Goal: Transaction & Acquisition: Purchase product/service

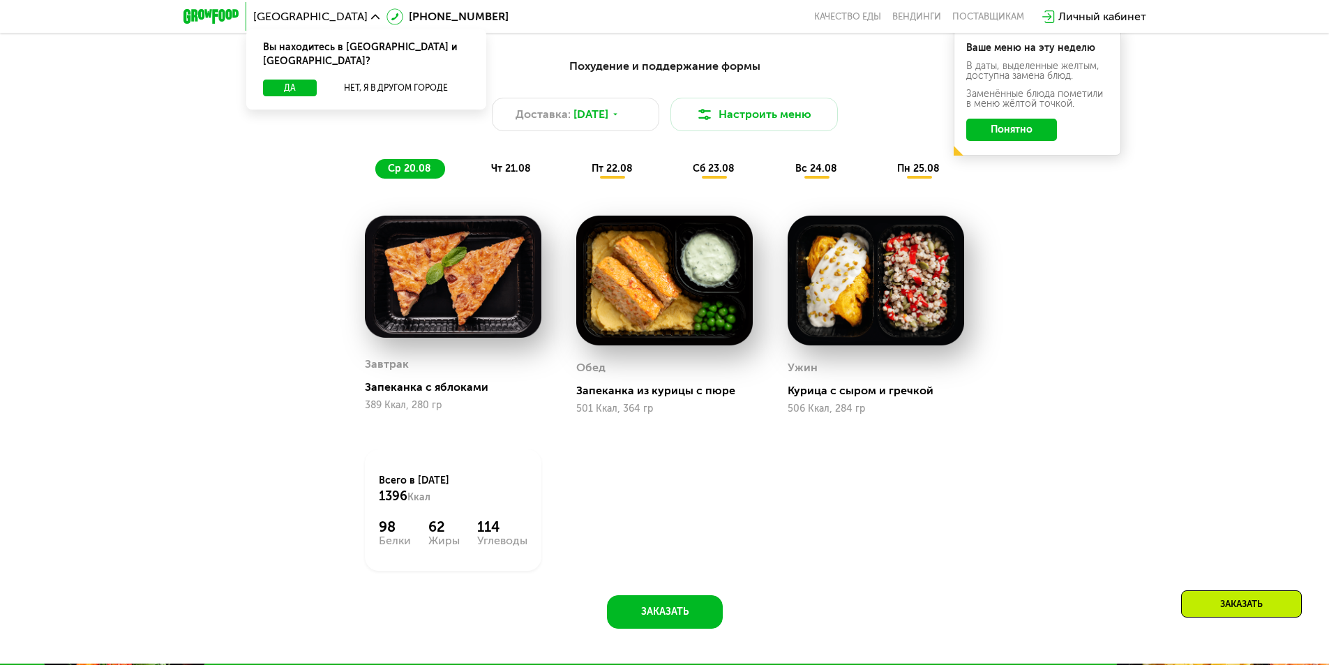
scroll to position [907, 0]
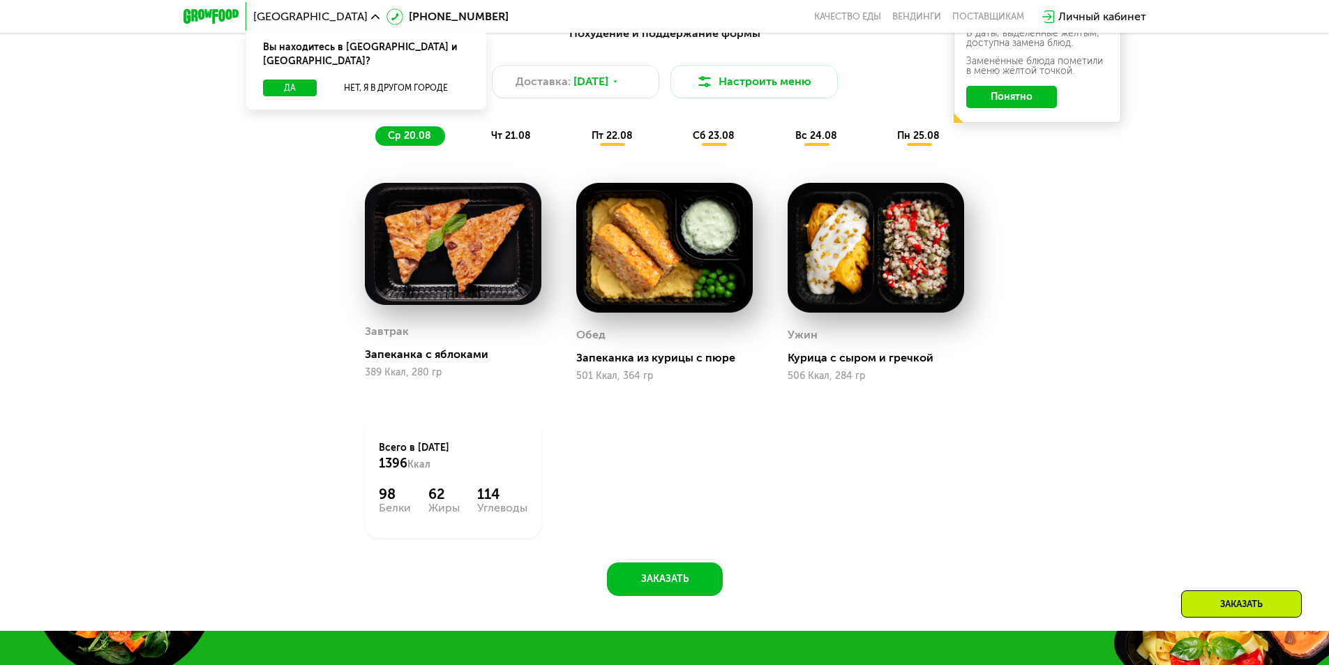
click at [518, 142] on span "чт 21.08" at bounding box center [511, 136] width 40 height 12
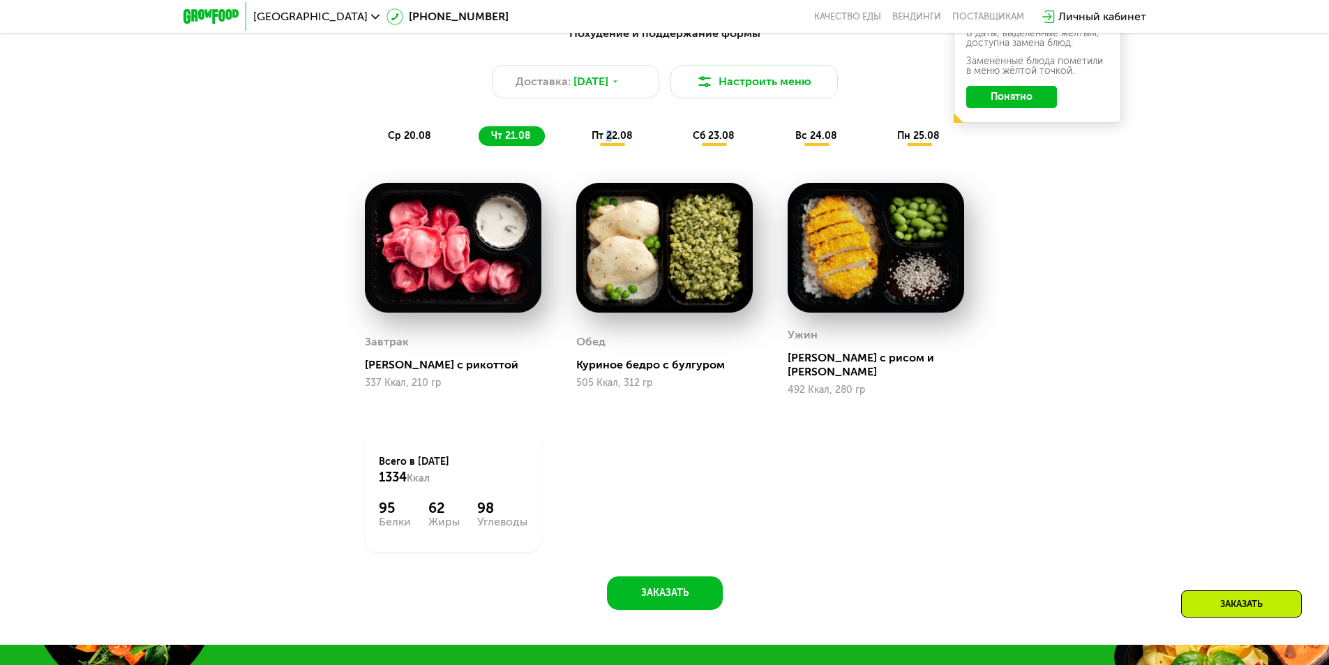
drag, startPoint x: 610, startPoint y: 133, endPoint x: 609, endPoint y: 144, distance: 10.5
click at [680, 144] on div "пт 22.08" at bounding box center [714, 136] width 68 height 20
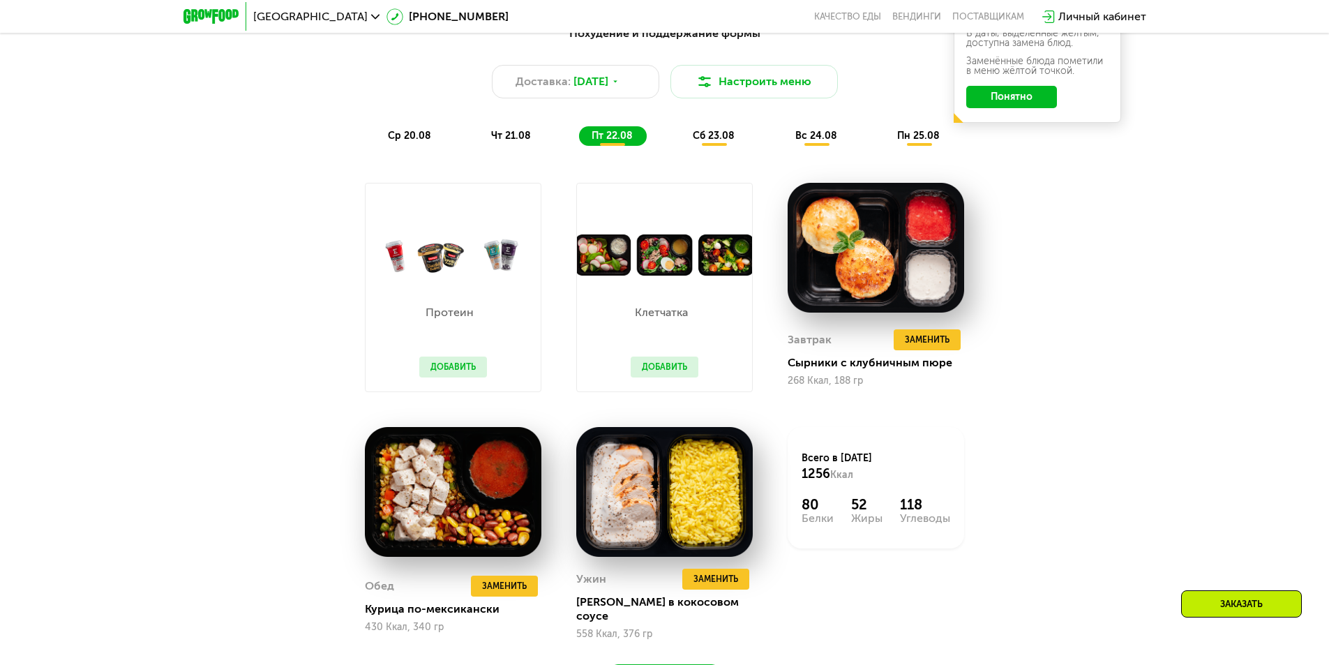
click at [1117, 333] on div "Похудение и поддержание формы Доставка: [DATE] Настроить меню ср 20.08 чт 21.08…" at bounding box center [664, 369] width 1329 height 727
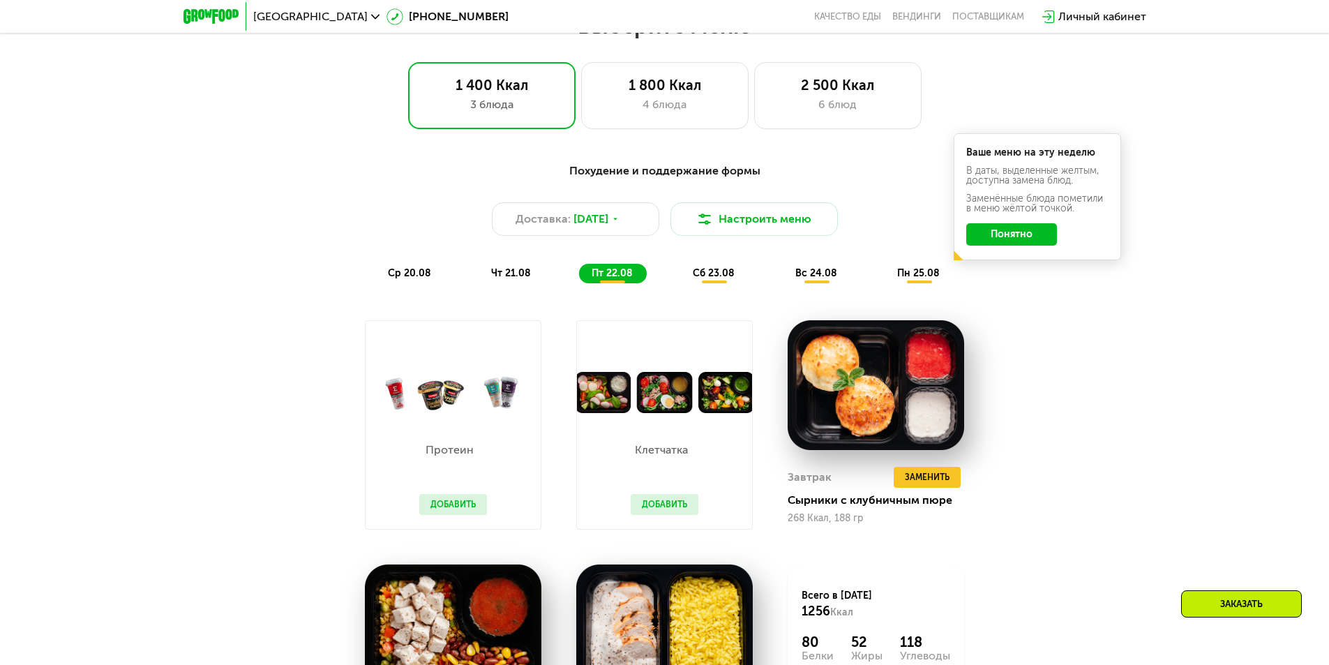
scroll to position [767, 0]
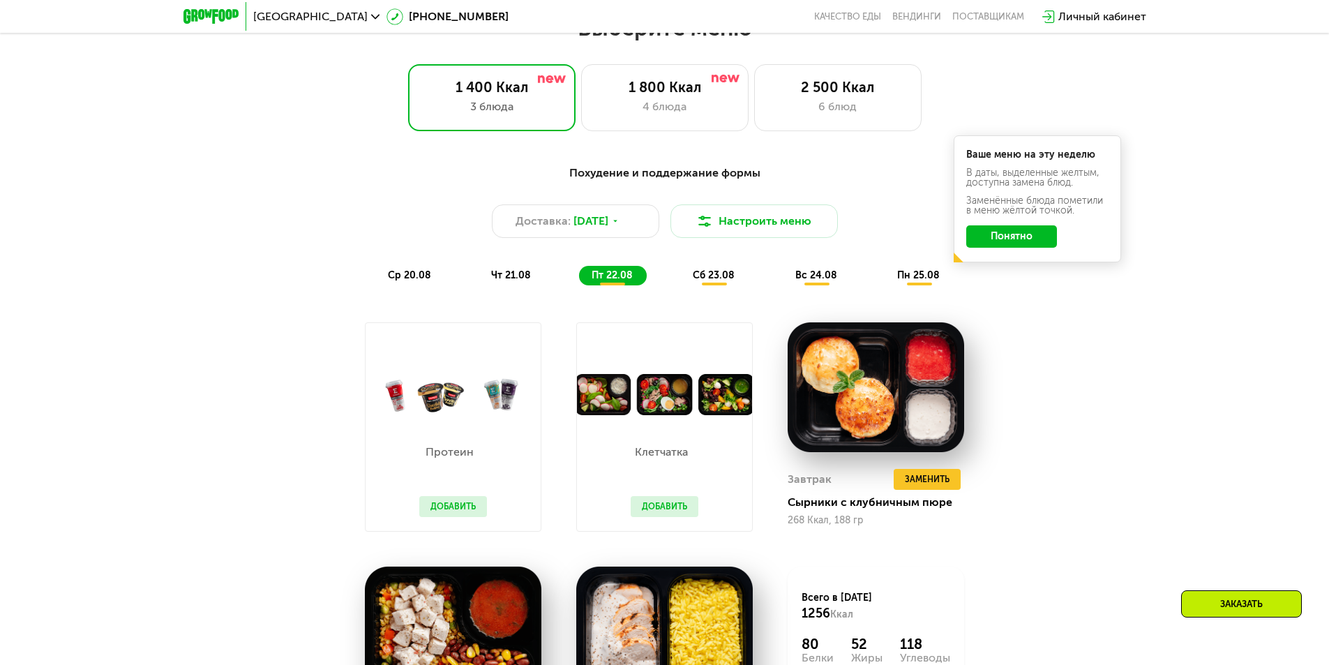
click at [801, 275] on span "вс 24.08" at bounding box center [816, 275] width 42 height 12
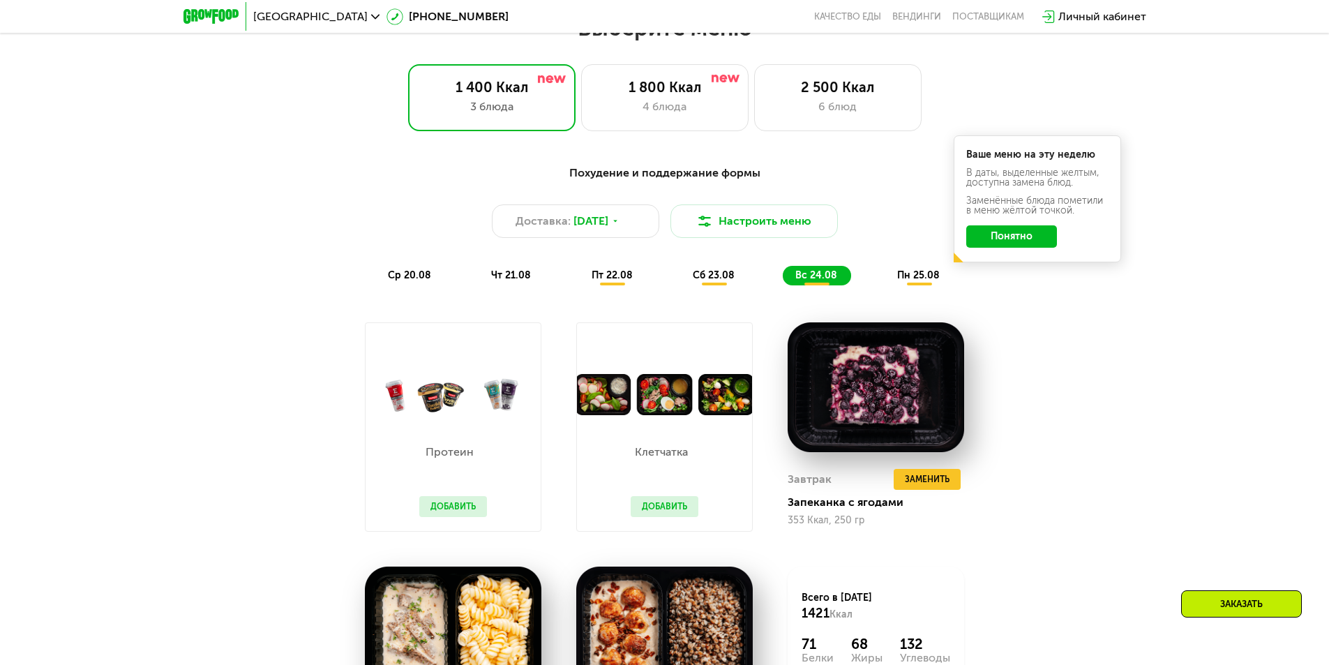
click at [783, 271] on div "сб 23.08" at bounding box center [817, 276] width 68 height 20
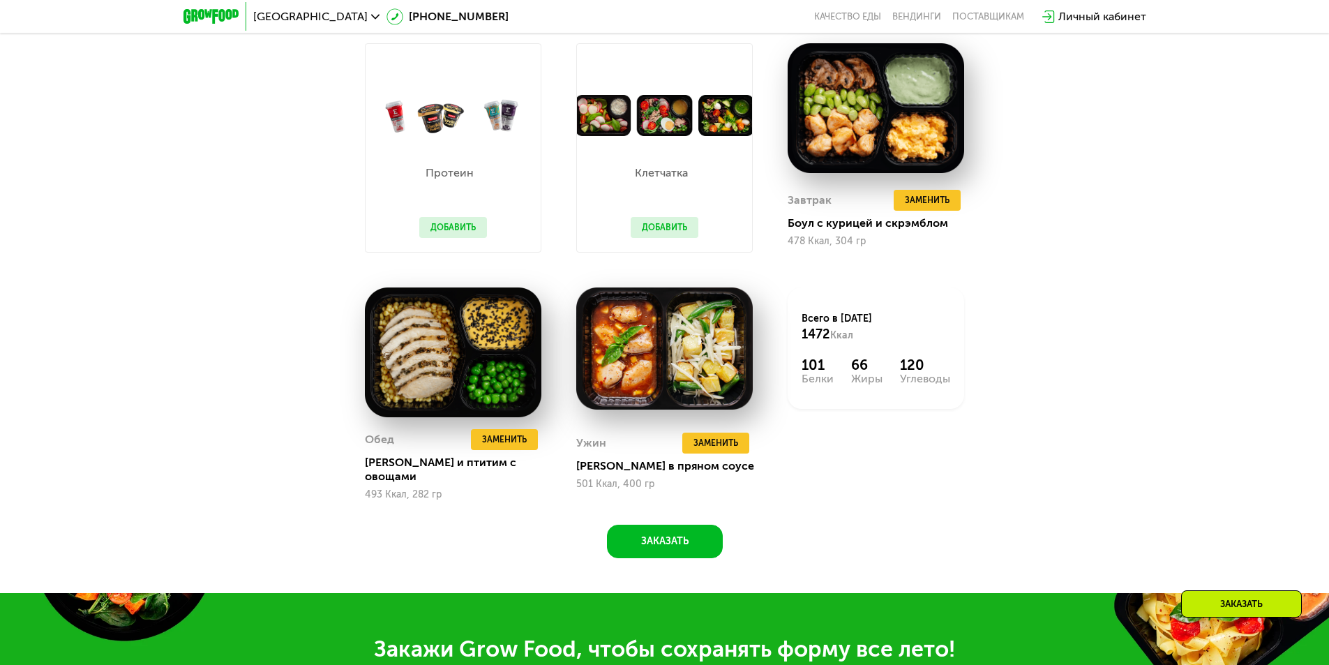
scroll to position [837, 0]
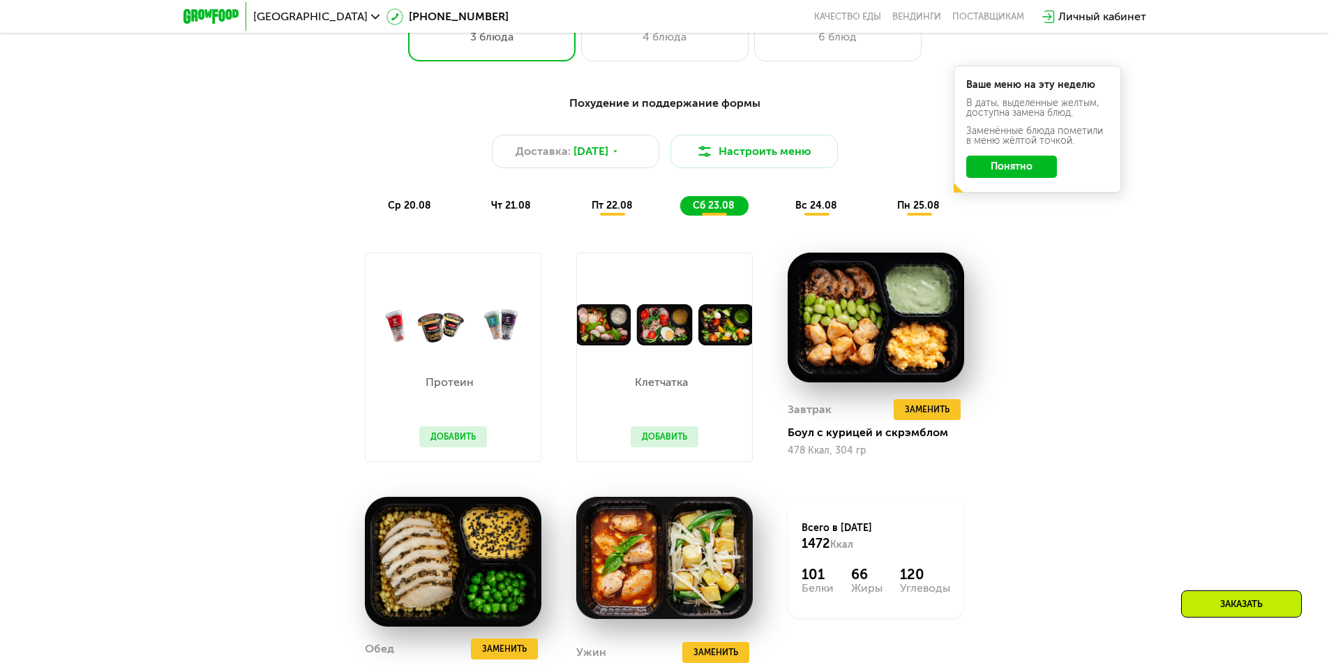
click at [884, 202] on div "вс 24.08" at bounding box center [918, 206] width 69 height 20
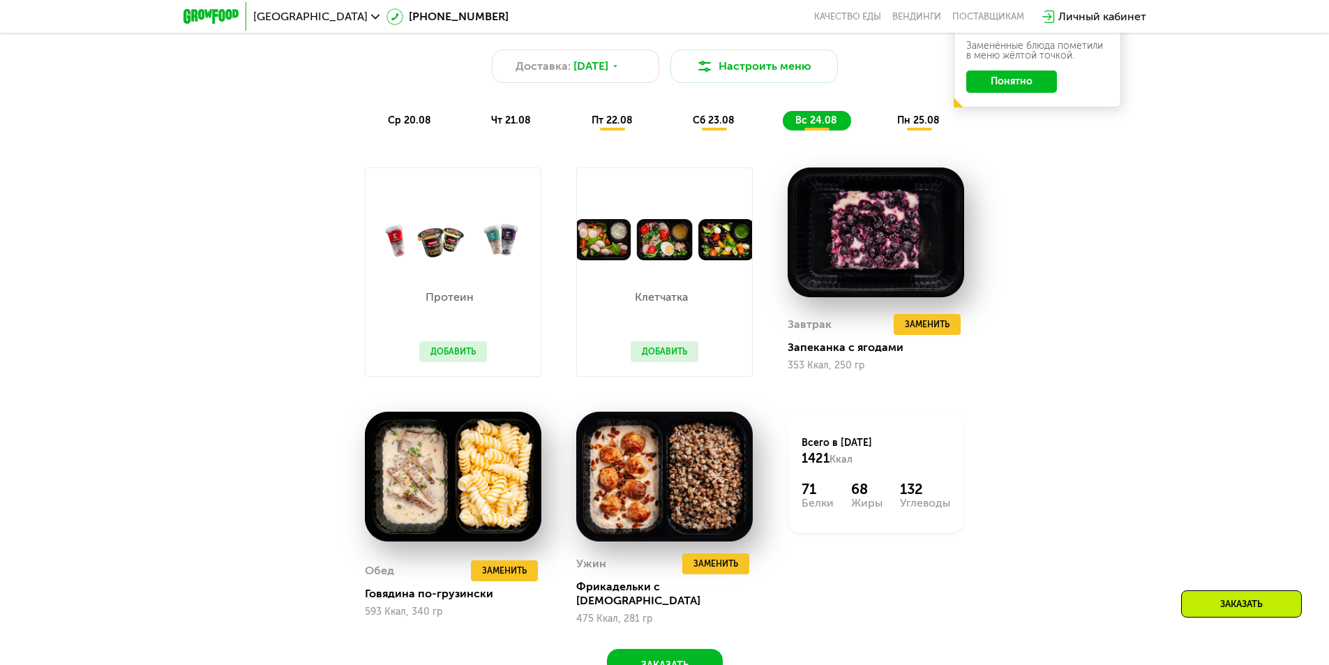
scroll to position [977, 0]
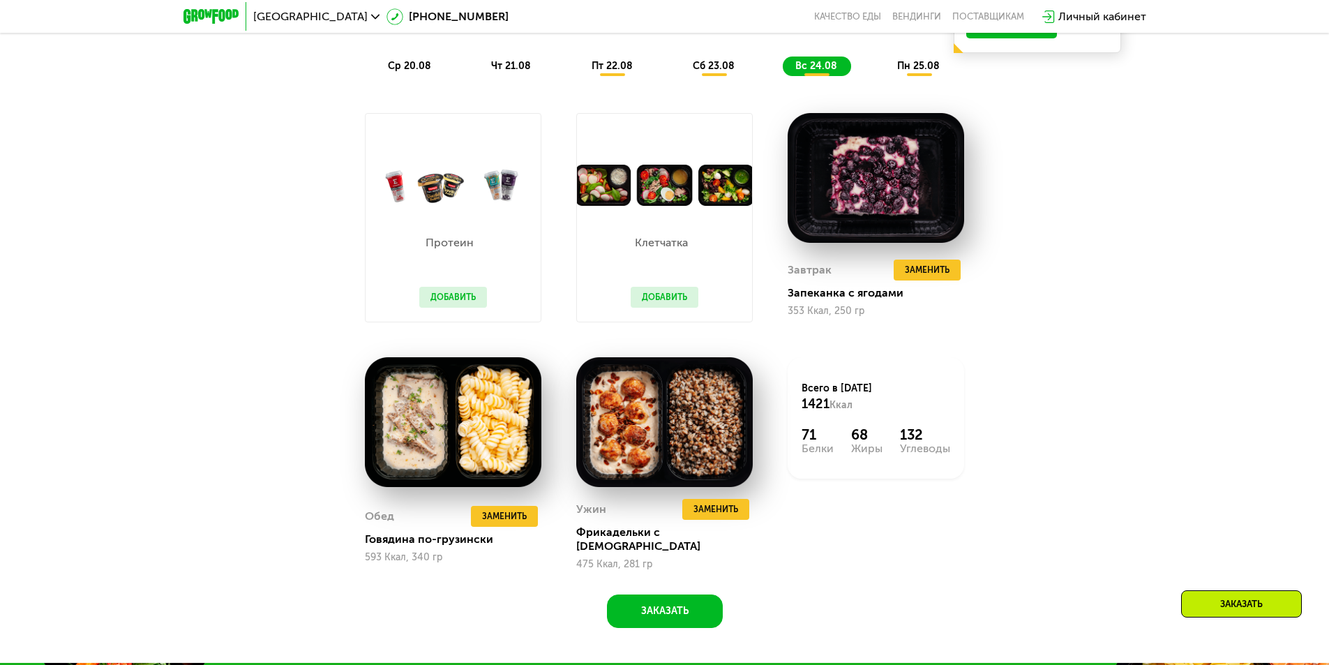
click at [919, 63] on div "пн 25.08" at bounding box center [918, 66] width 69 height 20
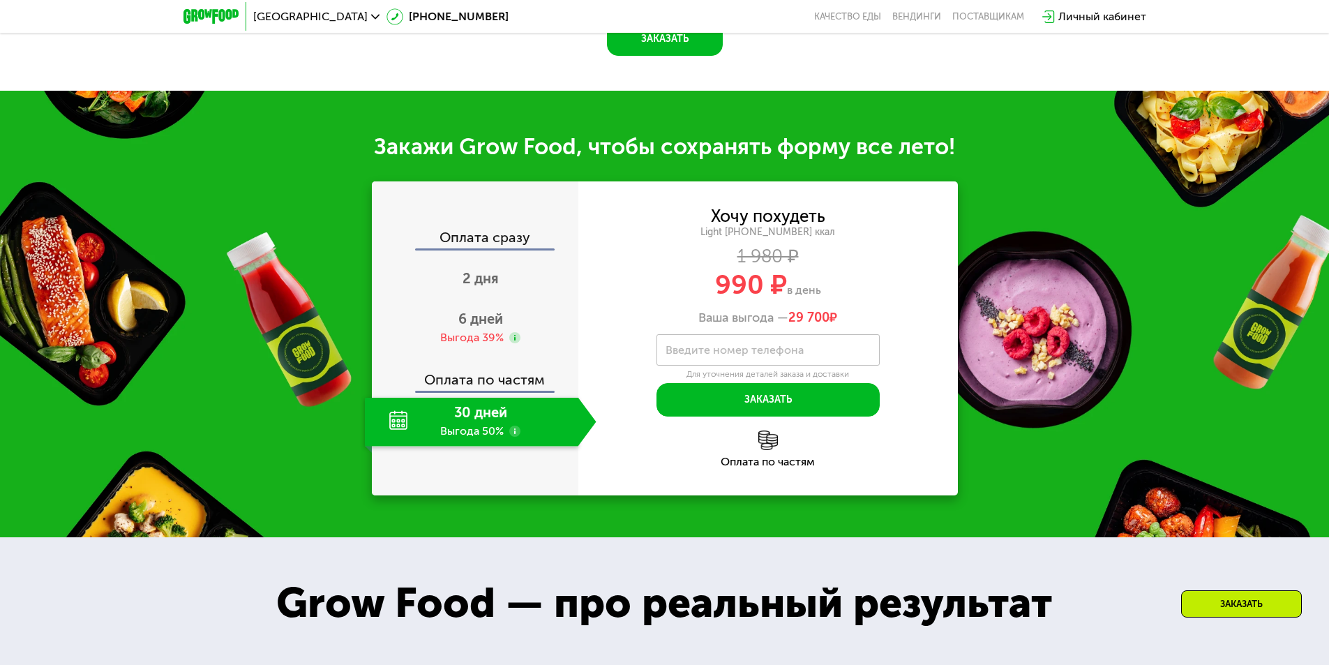
scroll to position [1465, 0]
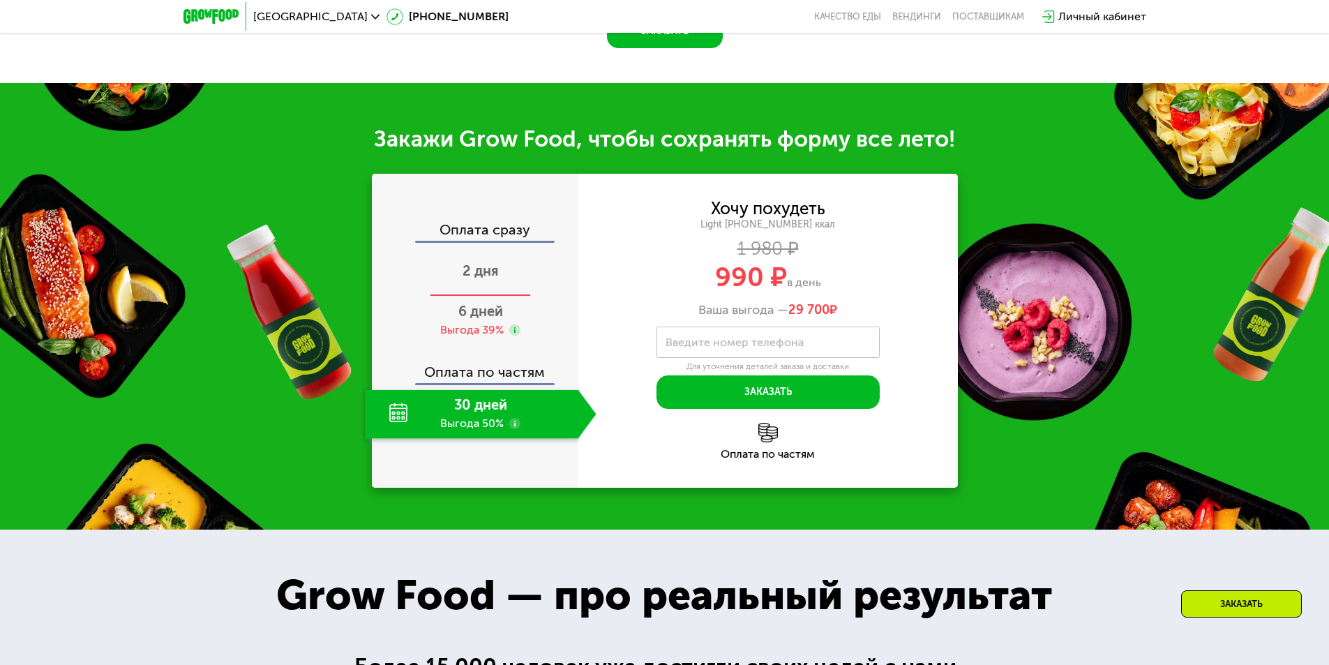
click at [477, 279] on span "2 дня" at bounding box center [480, 270] width 36 height 17
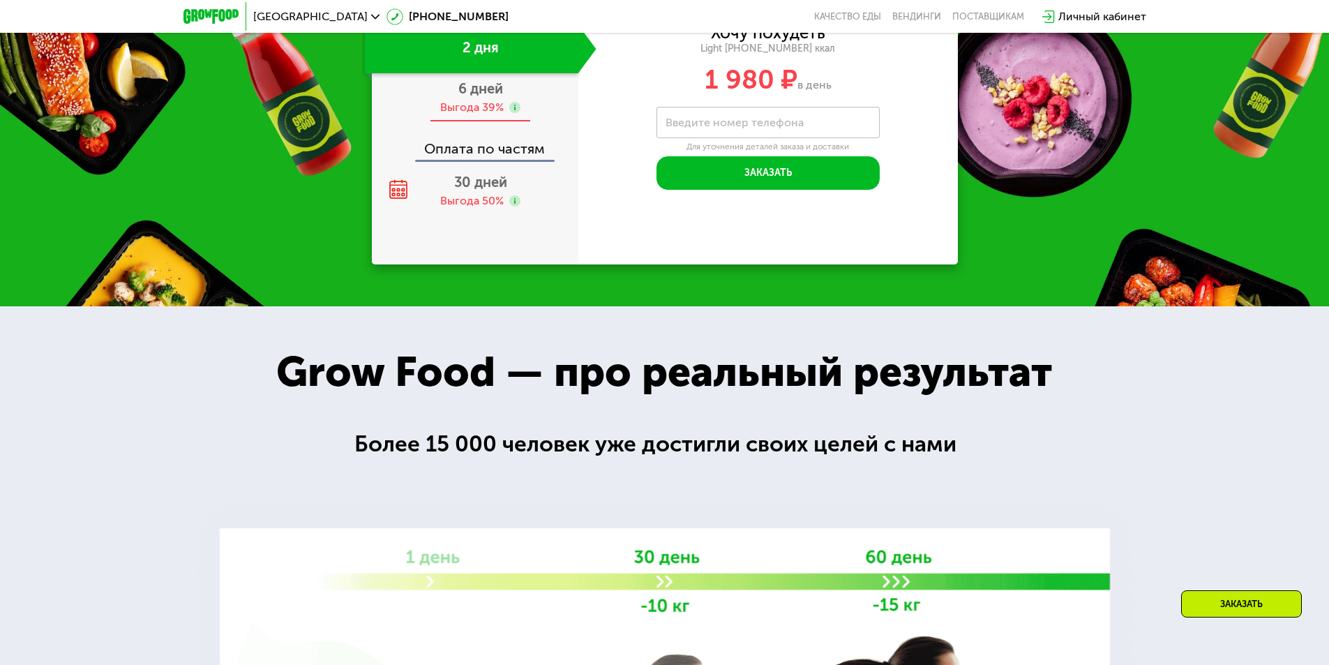
scroll to position [1377, 0]
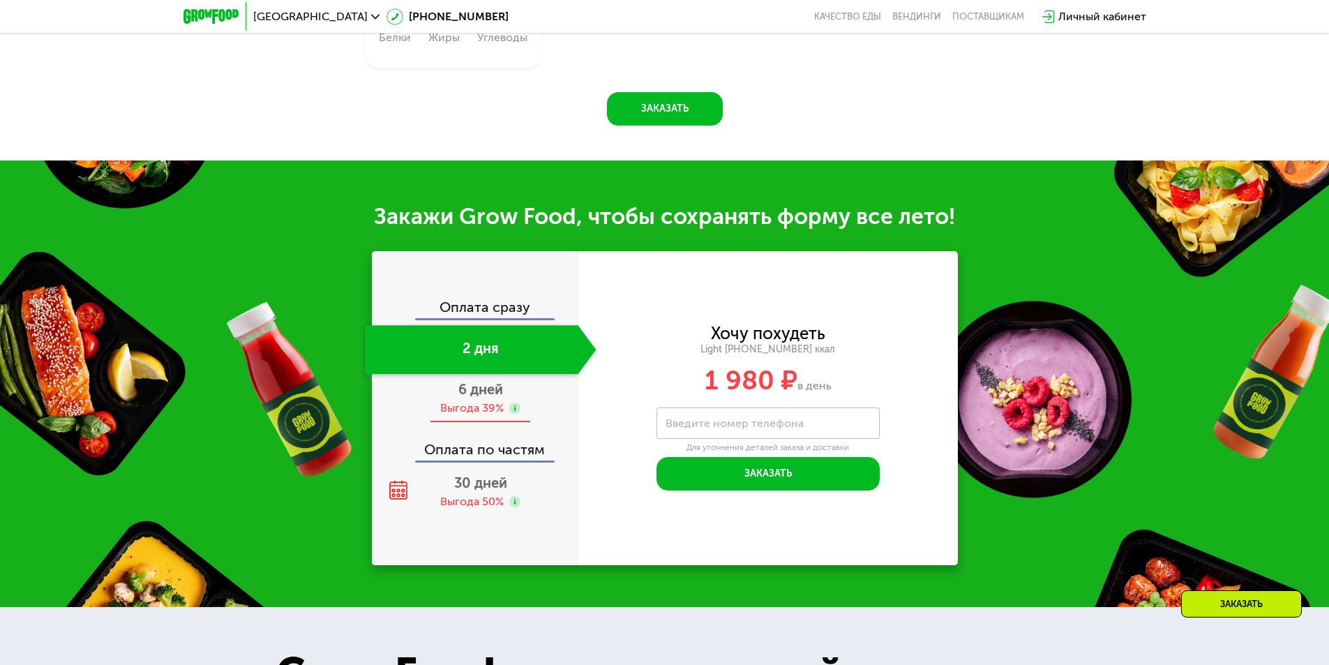
click at [458, 411] on div "Выгода 39%" at bounding box center [471, 407] width 63 height 15
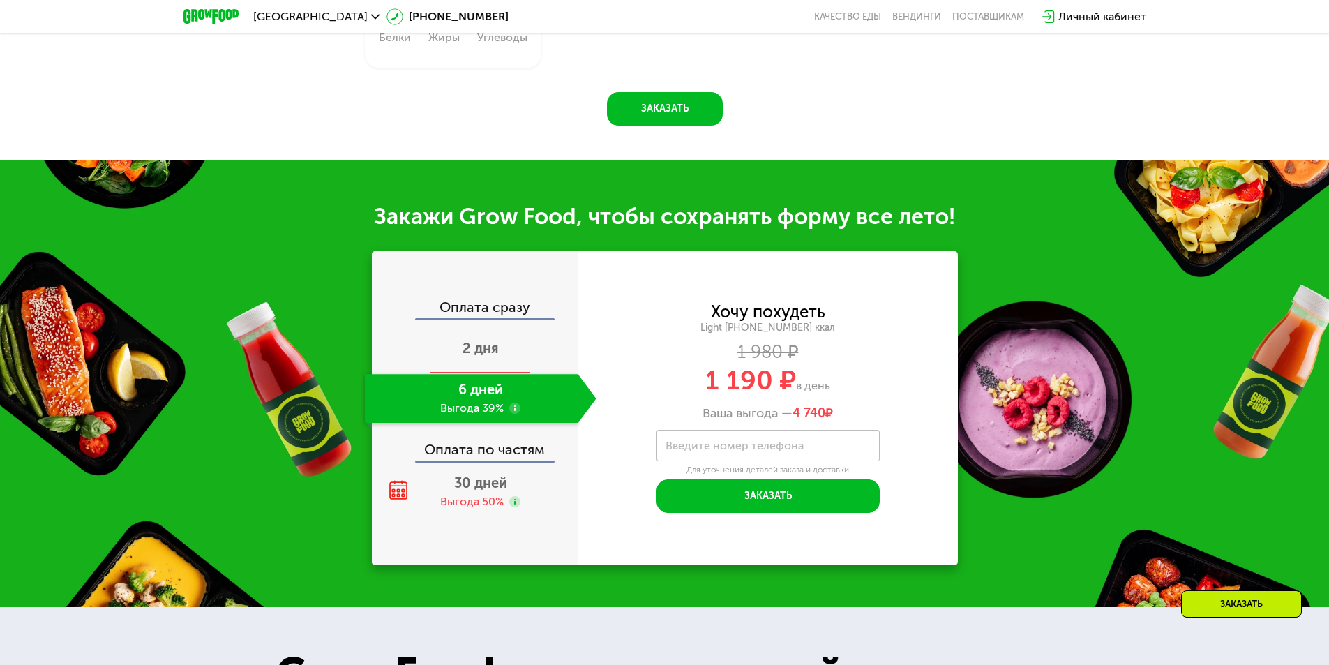
click at [462, 366] on div "2 дня" at bounding box center [481, 349] width 232 height 49
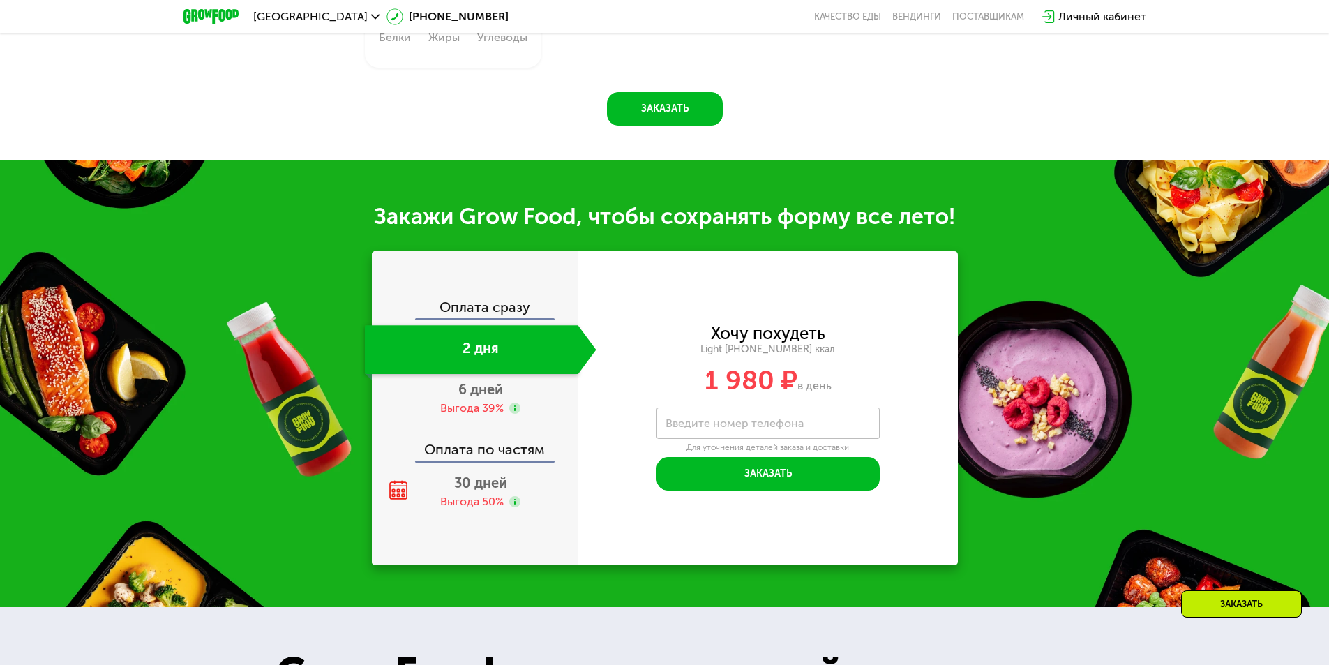
click at [482, 306] on div "Оплата сразу" at bounding box center [475, 309] width 205 height 18
click at [474, 500] on div "Выгода 50%" at bounding box center [471, 501] width 63 height 15
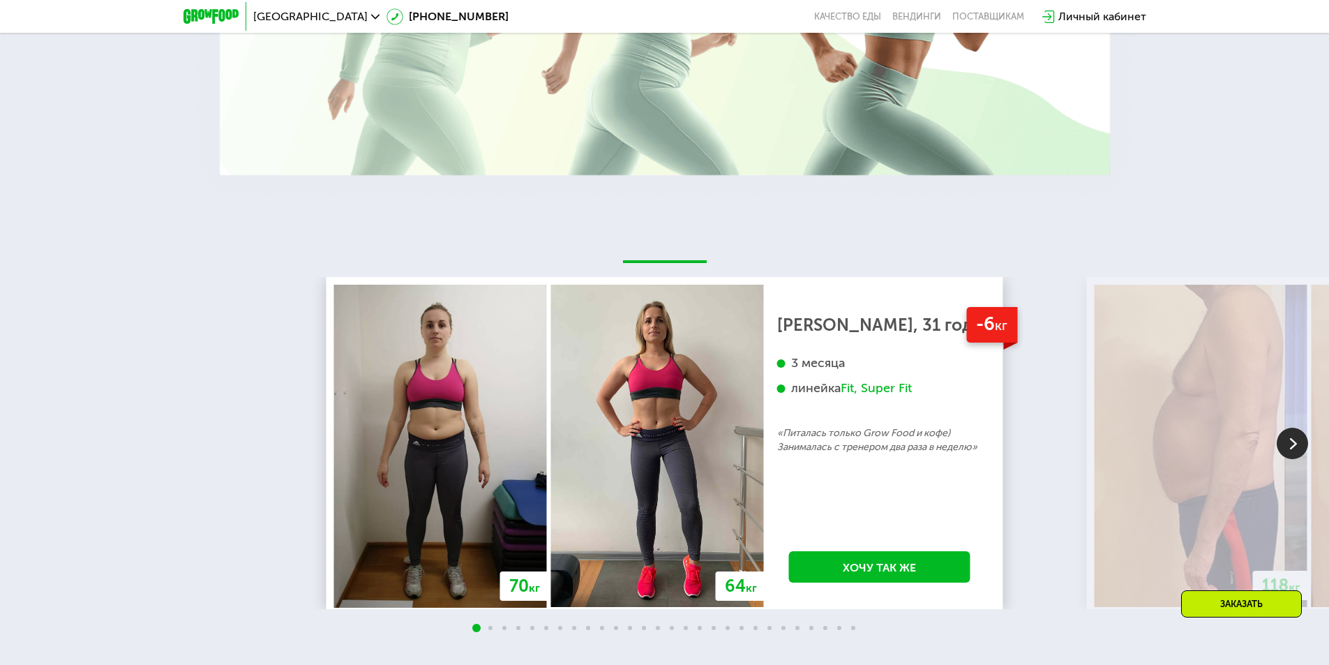
scroll to position [2493, 0]
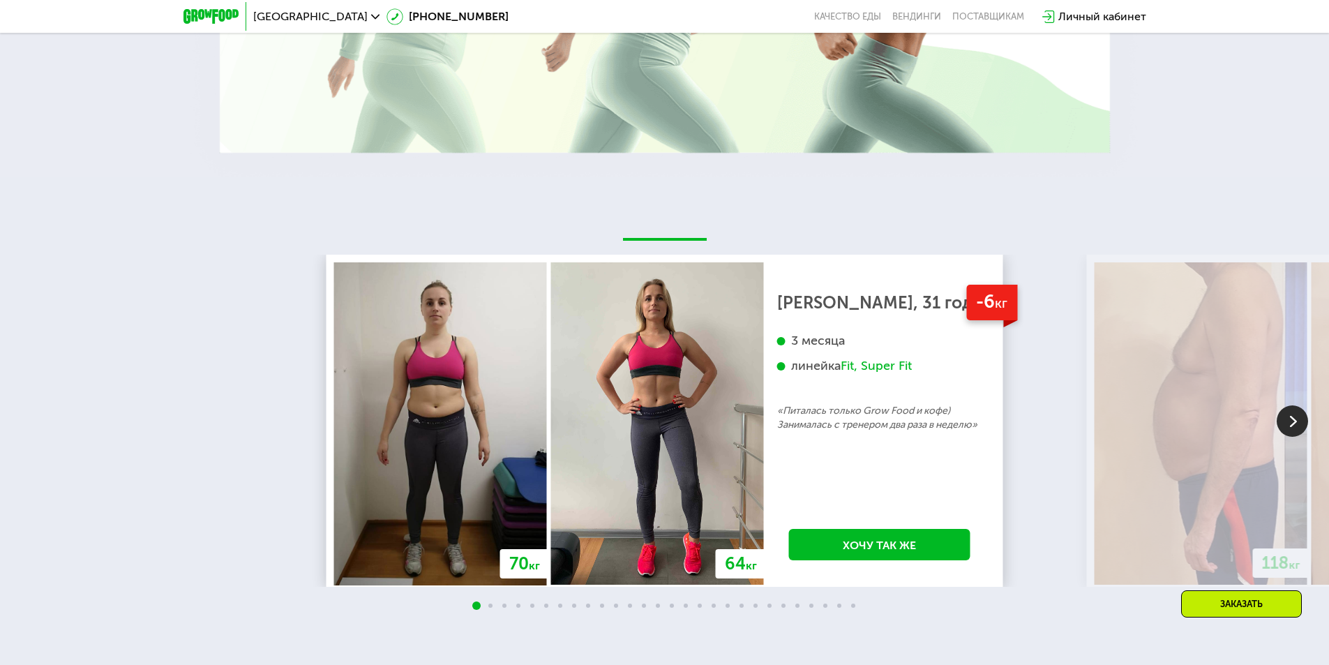
click at [1304, 423] on img at bounding box center [1291, 420] width 31 height 31
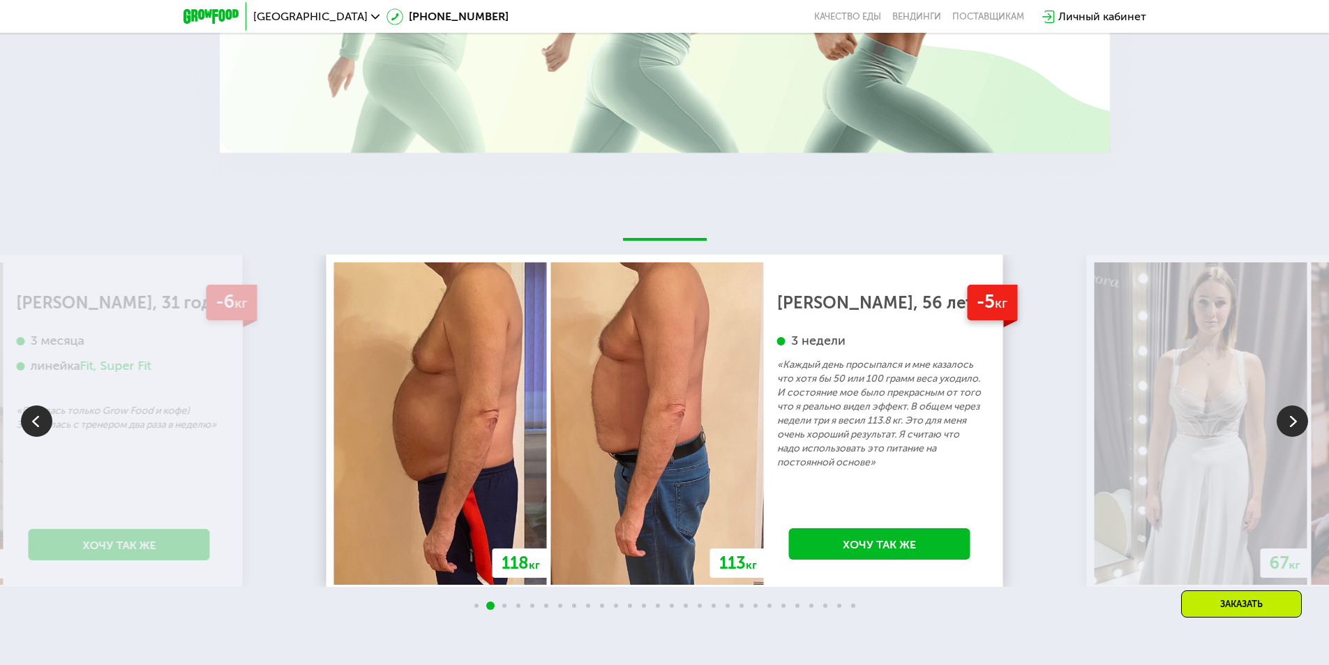
click at [1299, 423] on img at bounding box center [1291, 420] width 31 height 31
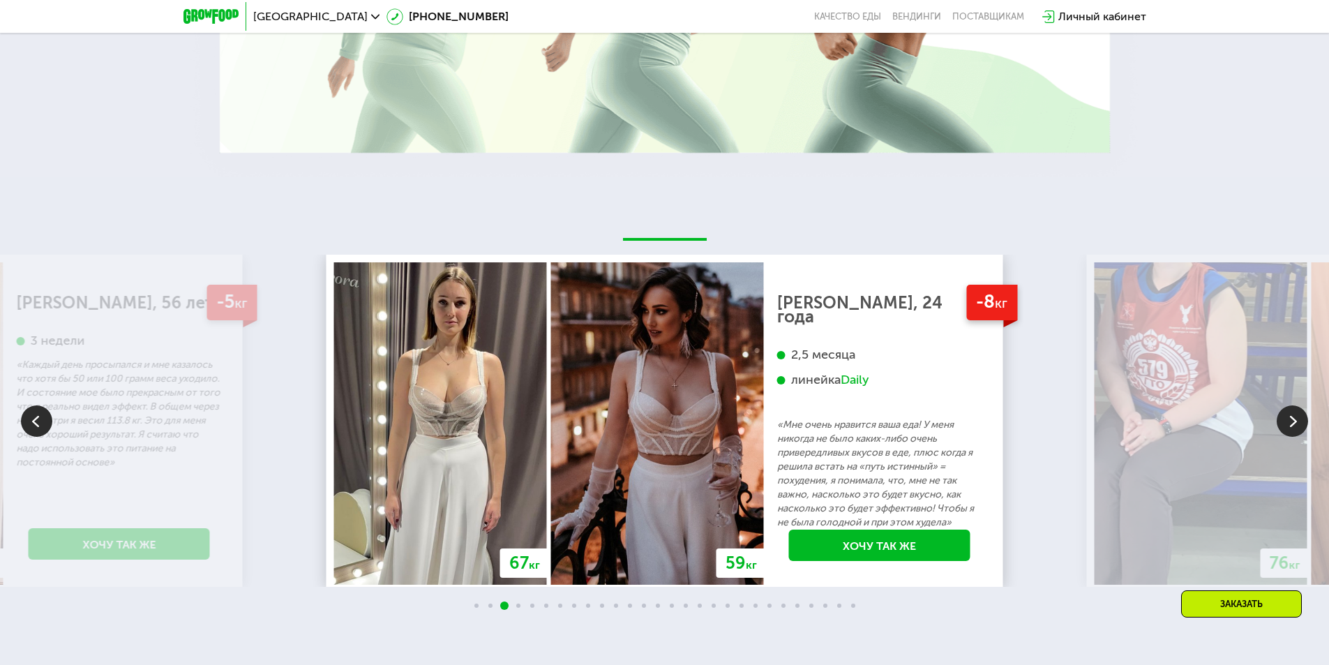
click at [1299, 423] on img at bounding box center [1291, 420] width 31 height 31
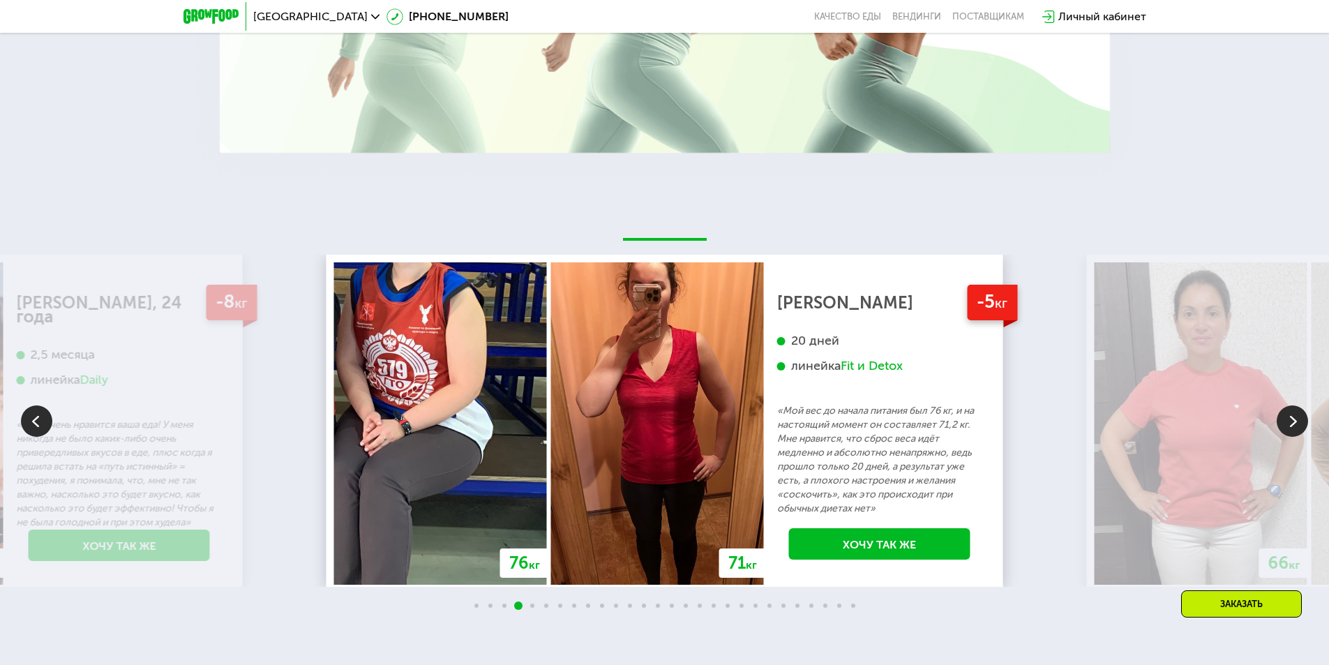
click at [1299, 423] on img at bounding box center [1291, 420] width 31 height 31
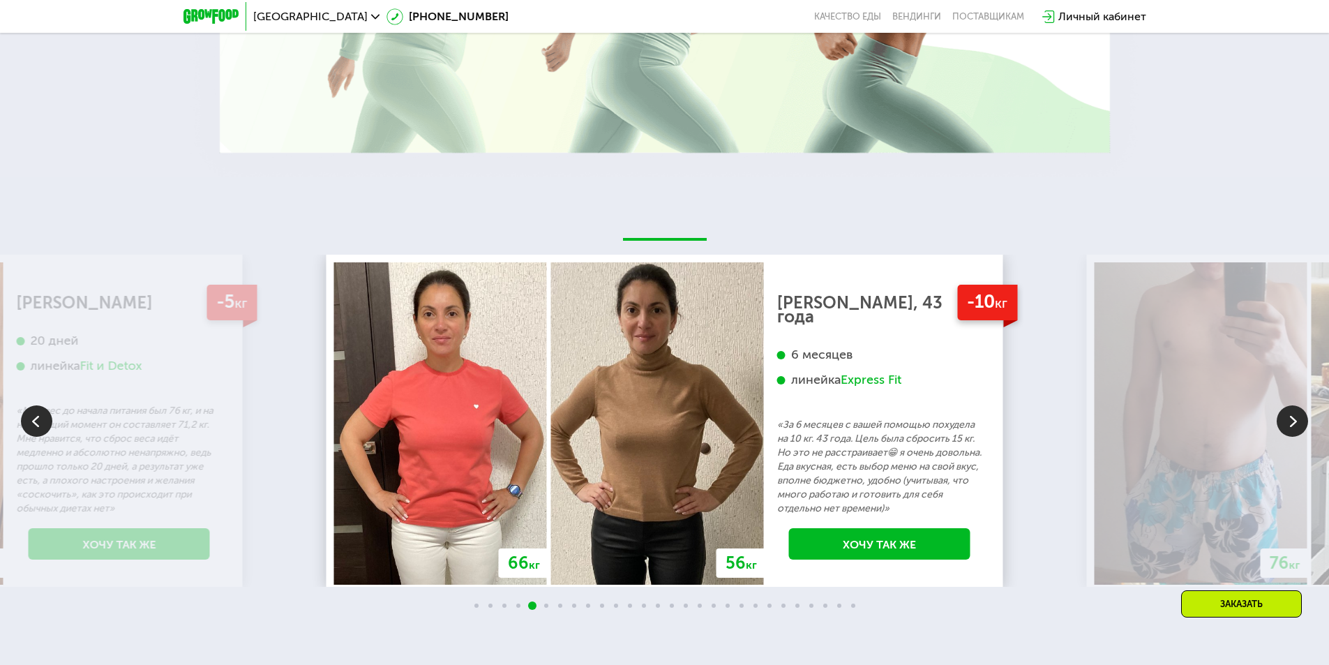
click at [1299, 423] on img at bounding box center [1291, 420] width 31 height 31
